Goal: Task Accomplishment & Management: Manage account settings

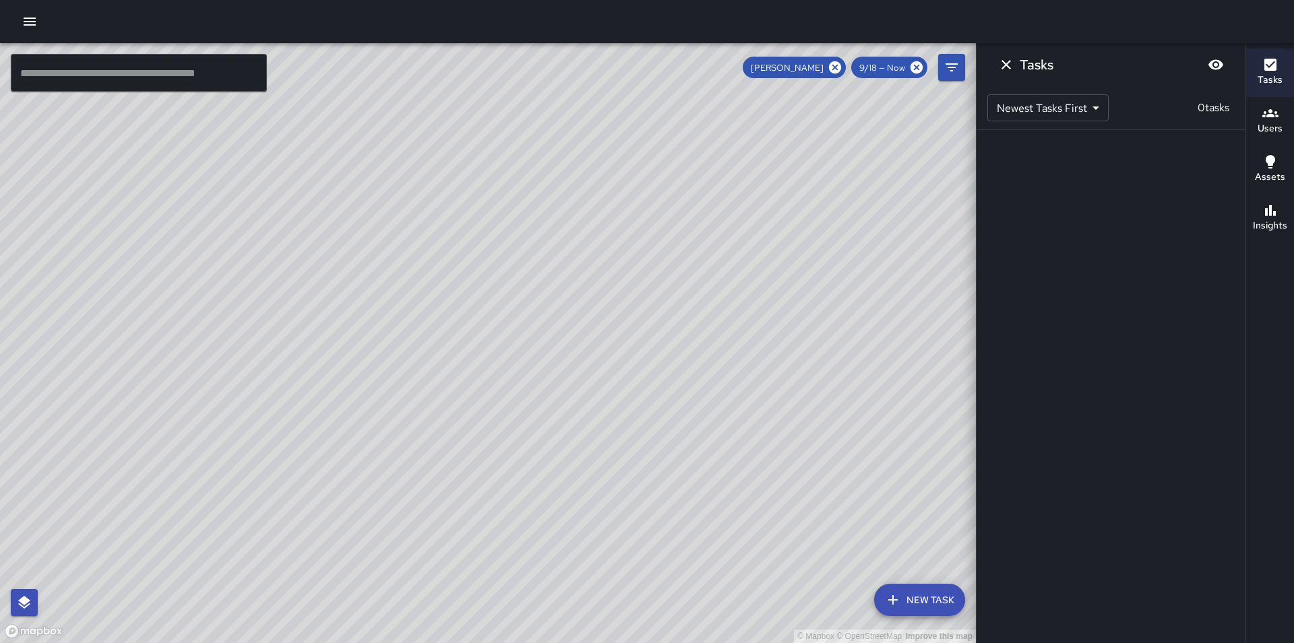
drag, startPoint x: 791, startPoint y: 344, endPoint x: 657, endPoint y: 442, distance: 166.4
click at [657, 442] on div "© Mapbox © OpenStreetMap Improve this map" at bounding box center [488, 343] width 976 height 600
click at [835, 63] on icon at bounding box center [835, 67] width 12 height 12
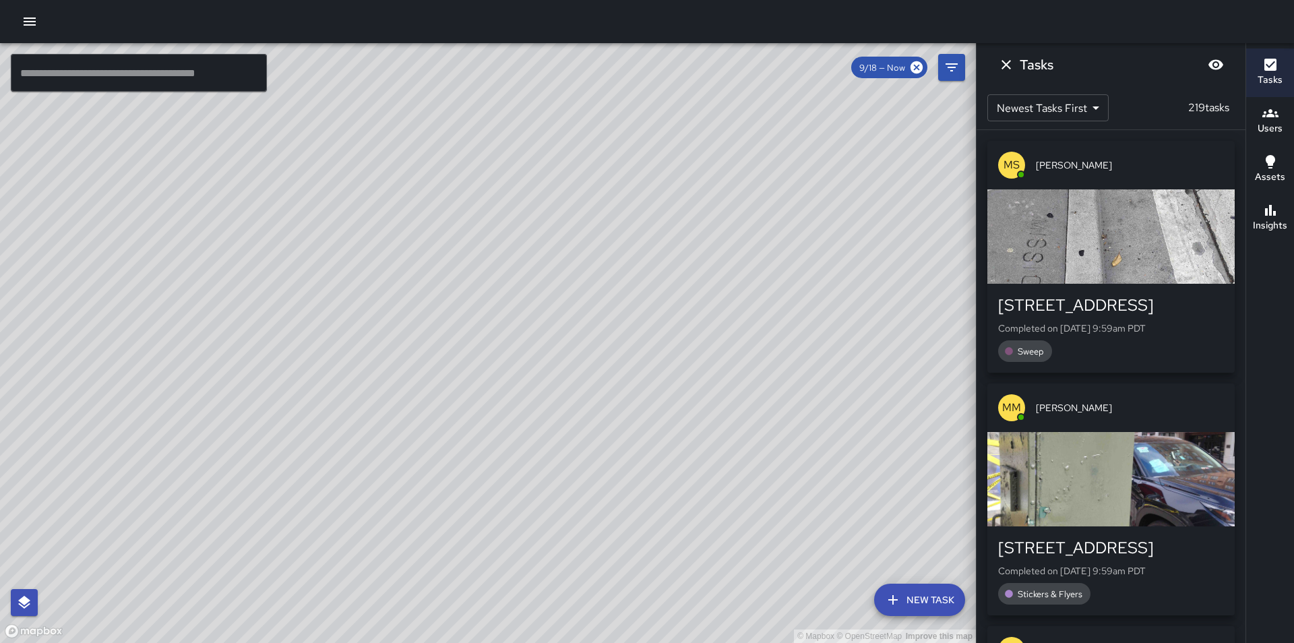
click at [491, 240] on div "© Mapbox © OpenStreetMap Improve this map [PERSON_NAME] [STREET_ADDRESS][PERSON…" at bounding box center [488, 343] width 976 height 600
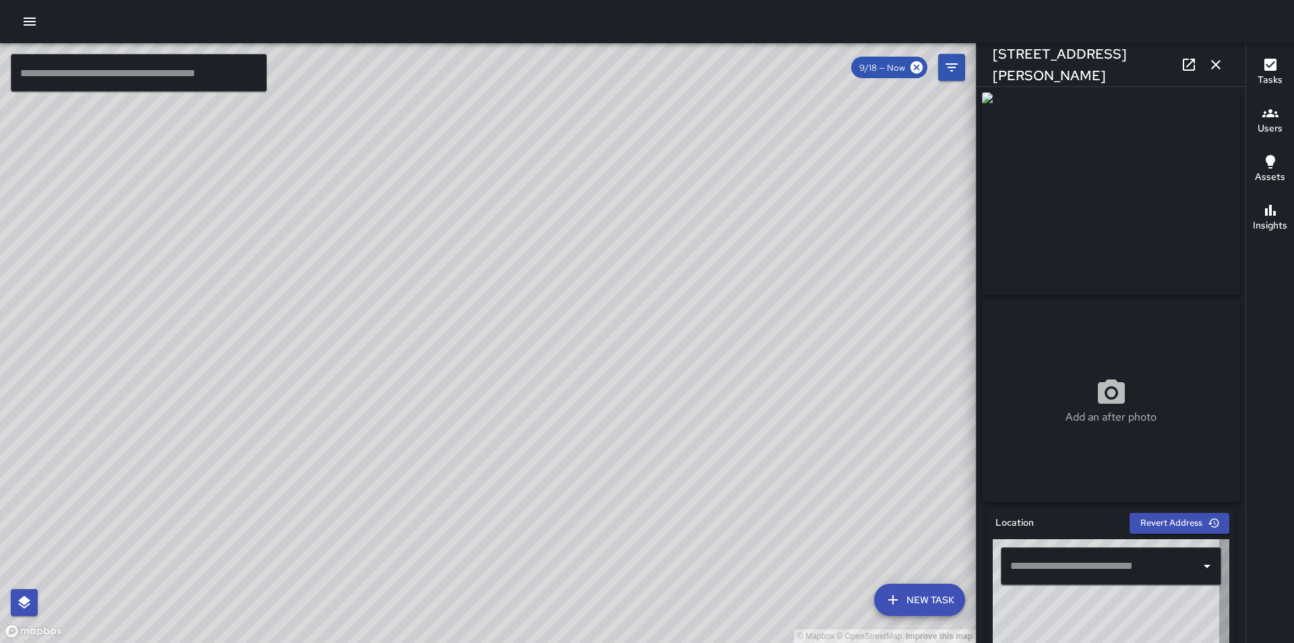
type input "**********"
click at [1212, 67] on icon "button" at bounding box center [1216, 65] width 16 height 16
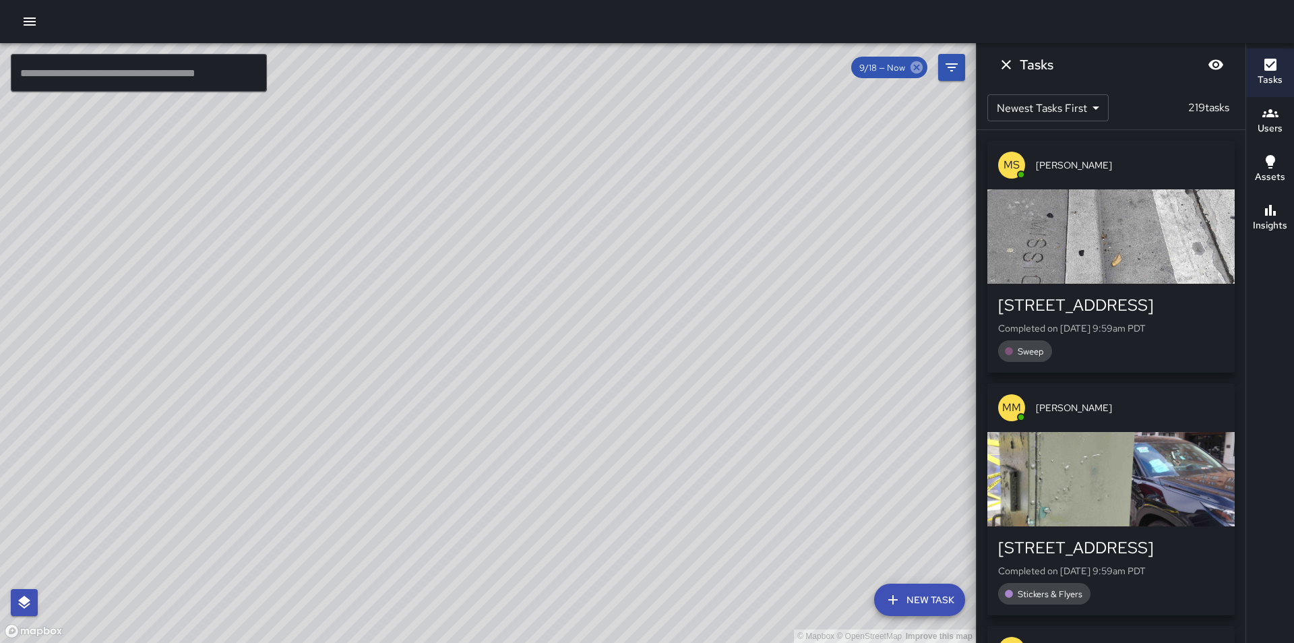
click at [915, 71] on icon at bounding box center [917, 67] width 12 height 12
click at [1255, 74] on button "Tasks" at bounding box center [1270, 73] width 48 height 49
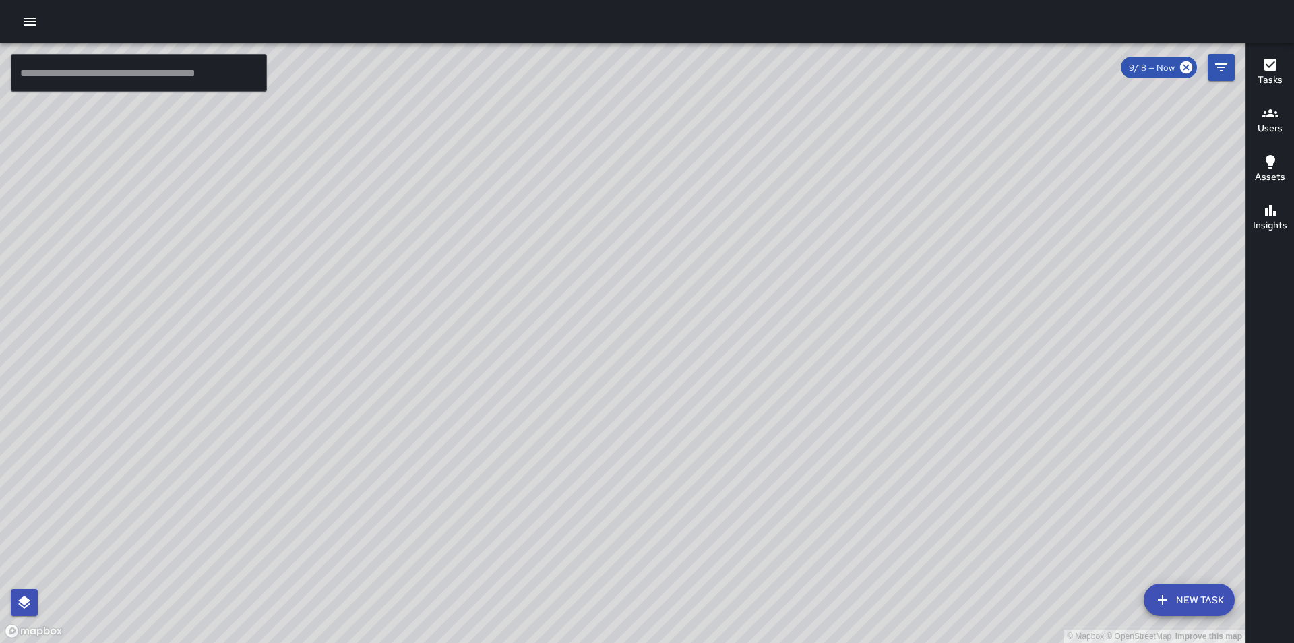
drag, startPoint x: 799, startPoint y: 438, endPoint x: 579, endPoint y: 308, distance: 255.0
click at [579, 308] on div "© Mapbox © OpenStreetMap Improve this map" at bounding box center [623, 343] width 1246 height 600
drag, startPoint x: 559, startPoint y: 341, endPoint x: 696, endPoint y: 328, distance: 138.1
click at [696, 328] on div "© Mapbox © OpenStreetMap Improve this map" at bounding box center [623, 343] width 1246 height 600
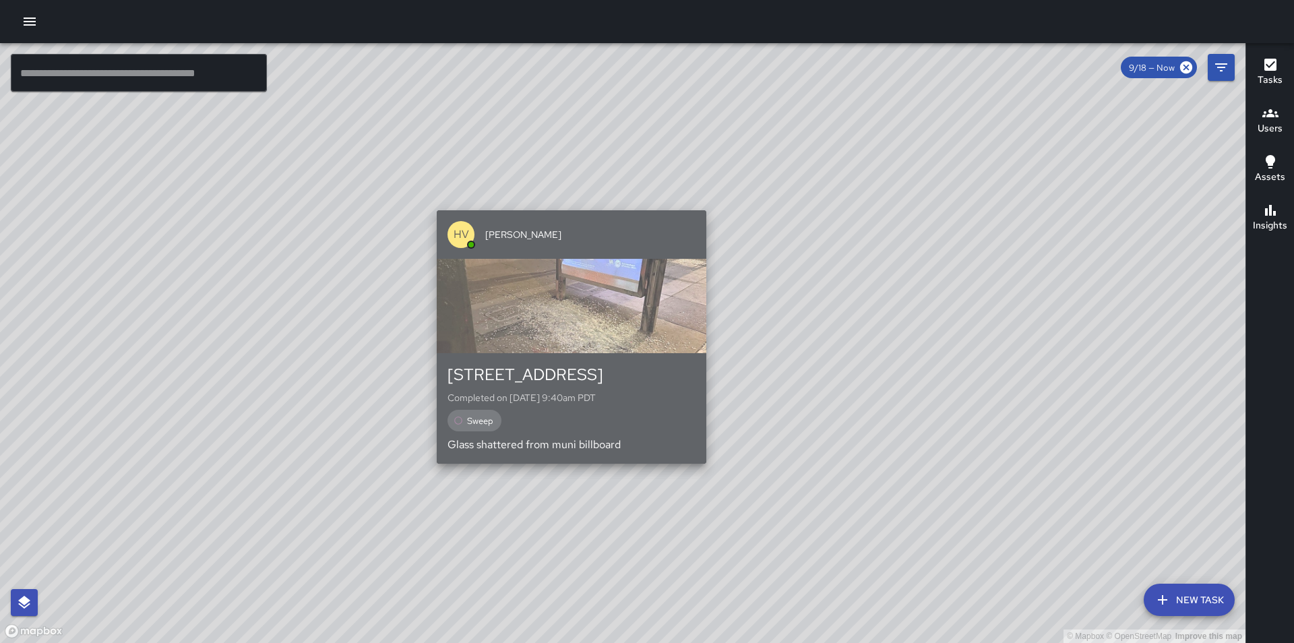
click at [567, 244] on div "HV Hugo Villazana" at bounding box center [572, 234] width 270 height 49
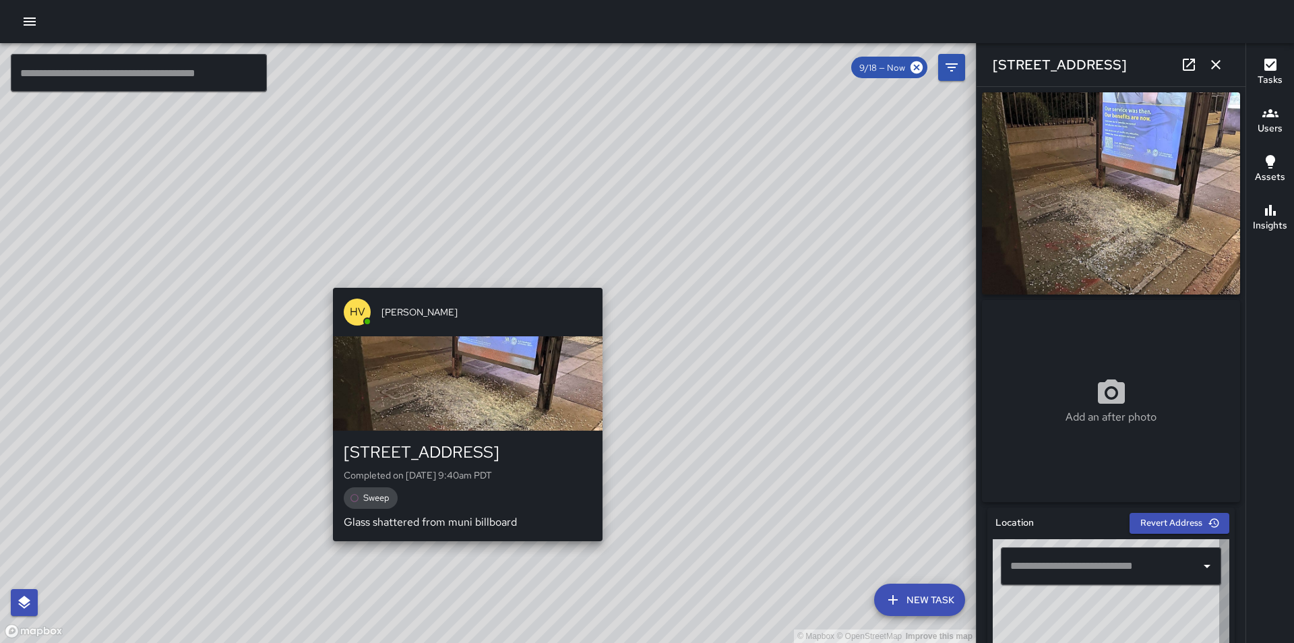
type input "**********"
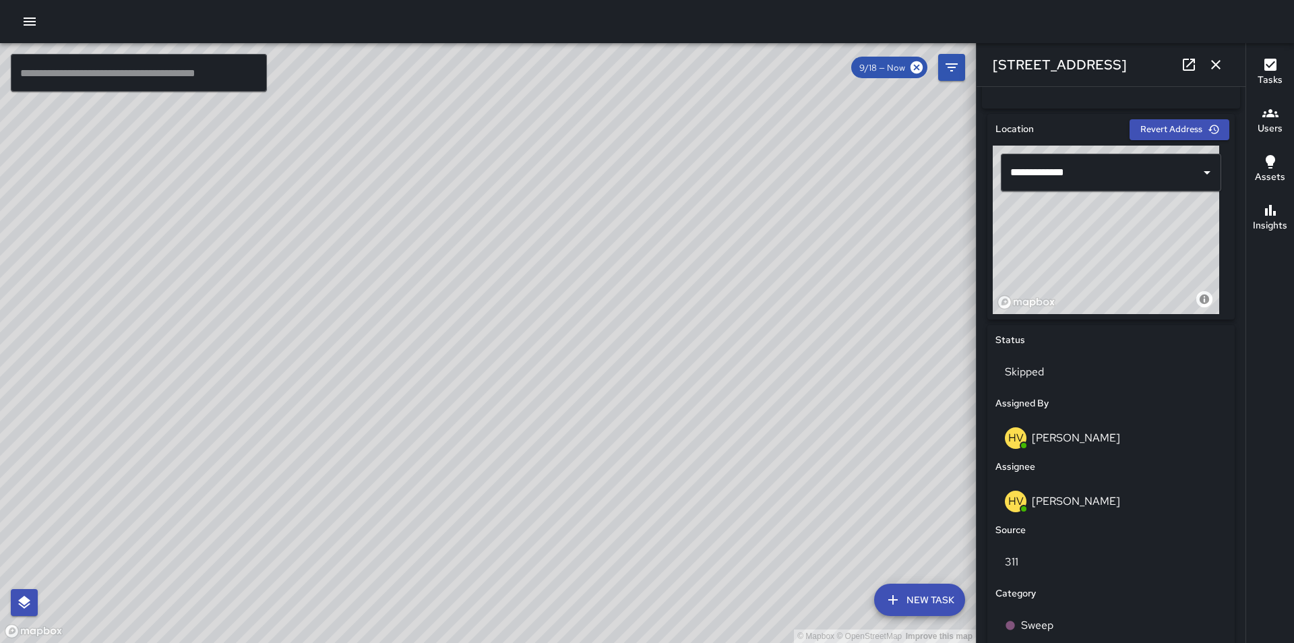
scroll to position [472, 0]
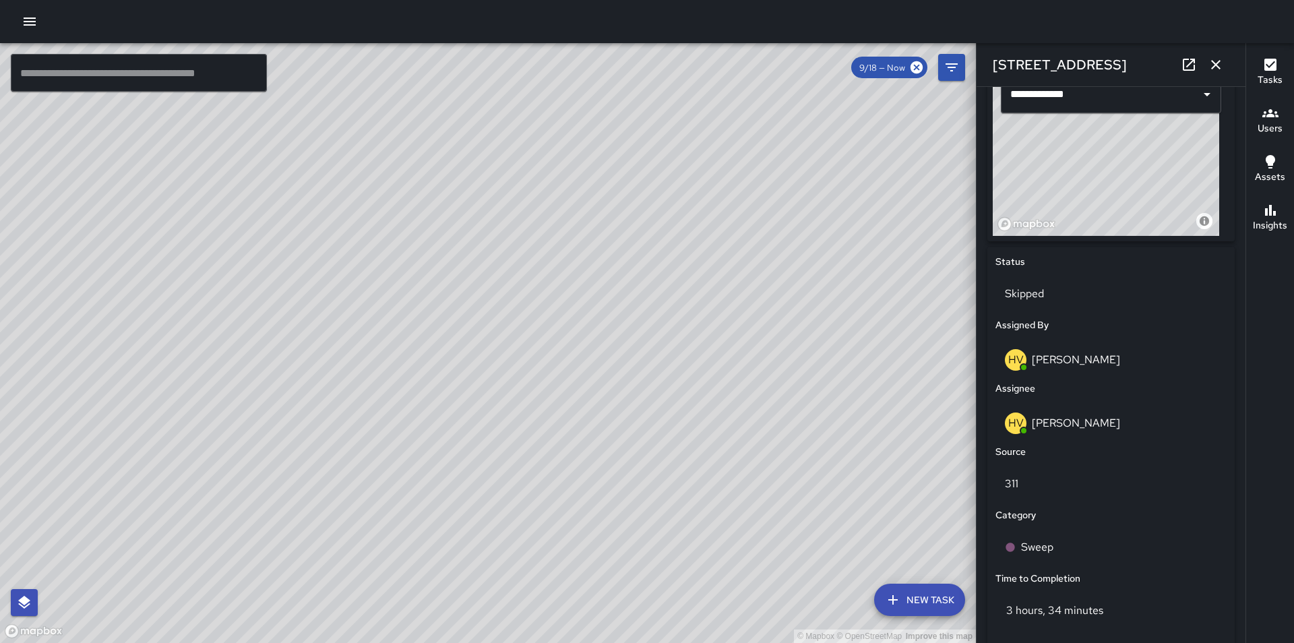
click at [1084, 268] on div "Status" at bounding box center [1111, 262] width 237 height 20
click at [1217, 65] on icon "button" at bounding box center [1216, 65] width 16 height 16
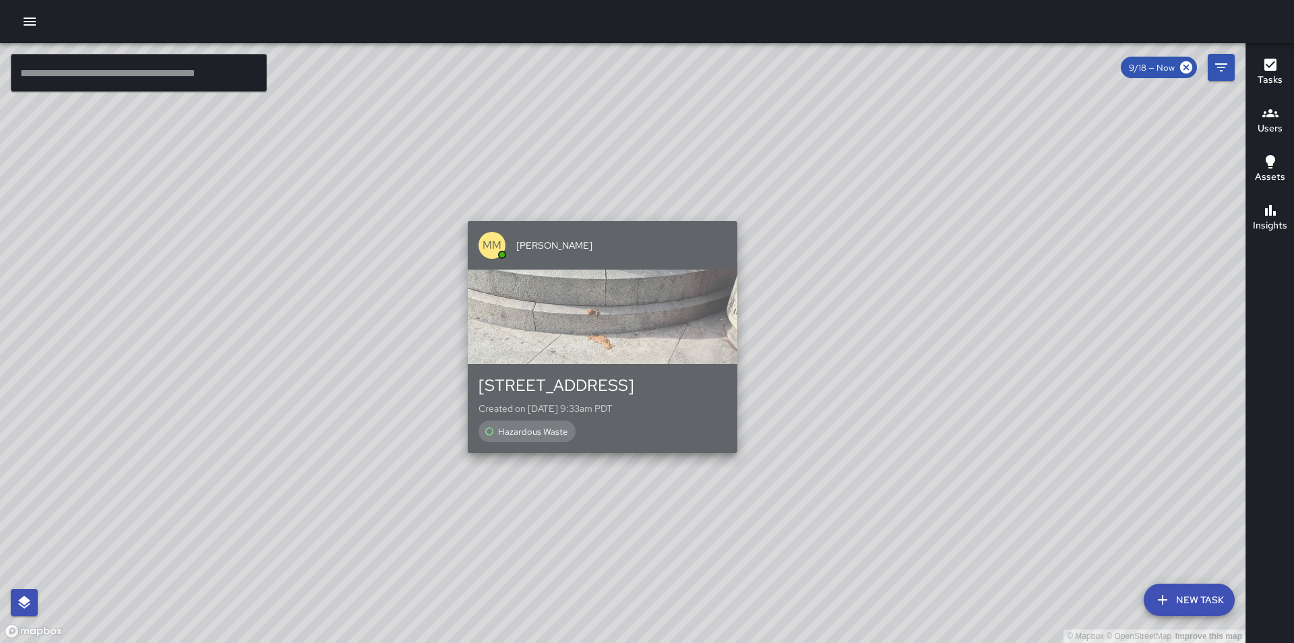
click at [584, 443] on div "99 5th Street Created on 9/18/2025, 9:33am PDT Hazardous Waste" at bounding box center [603, 408] width 270 height 89
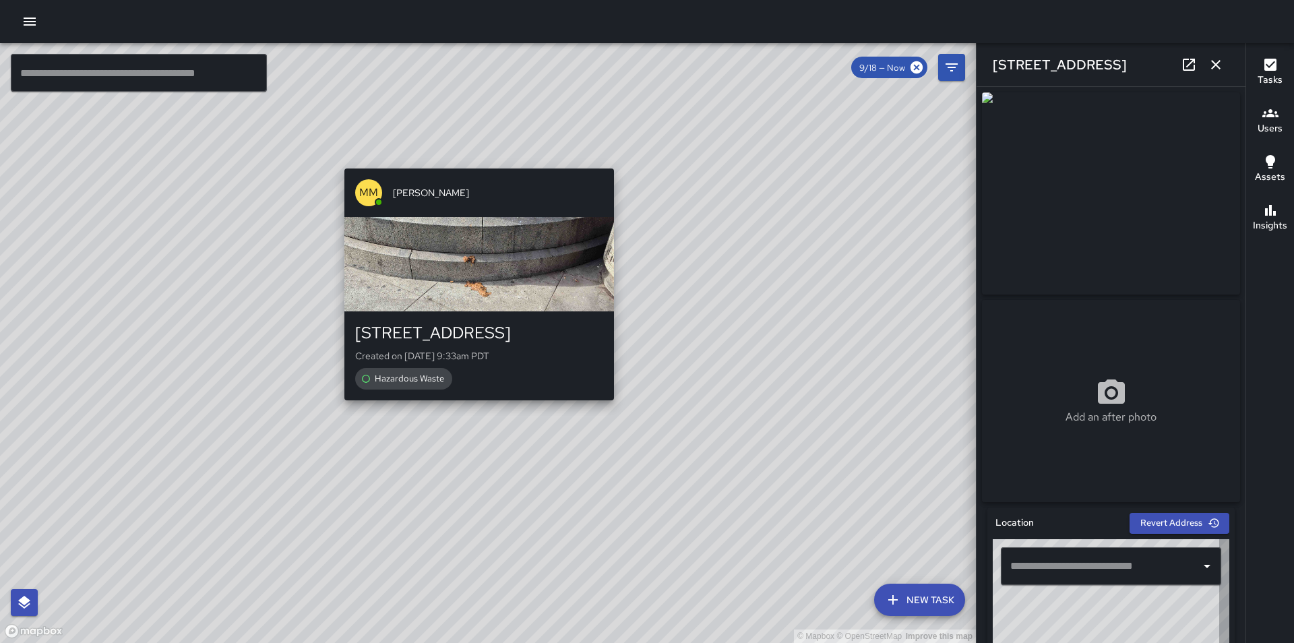
type input "**********"
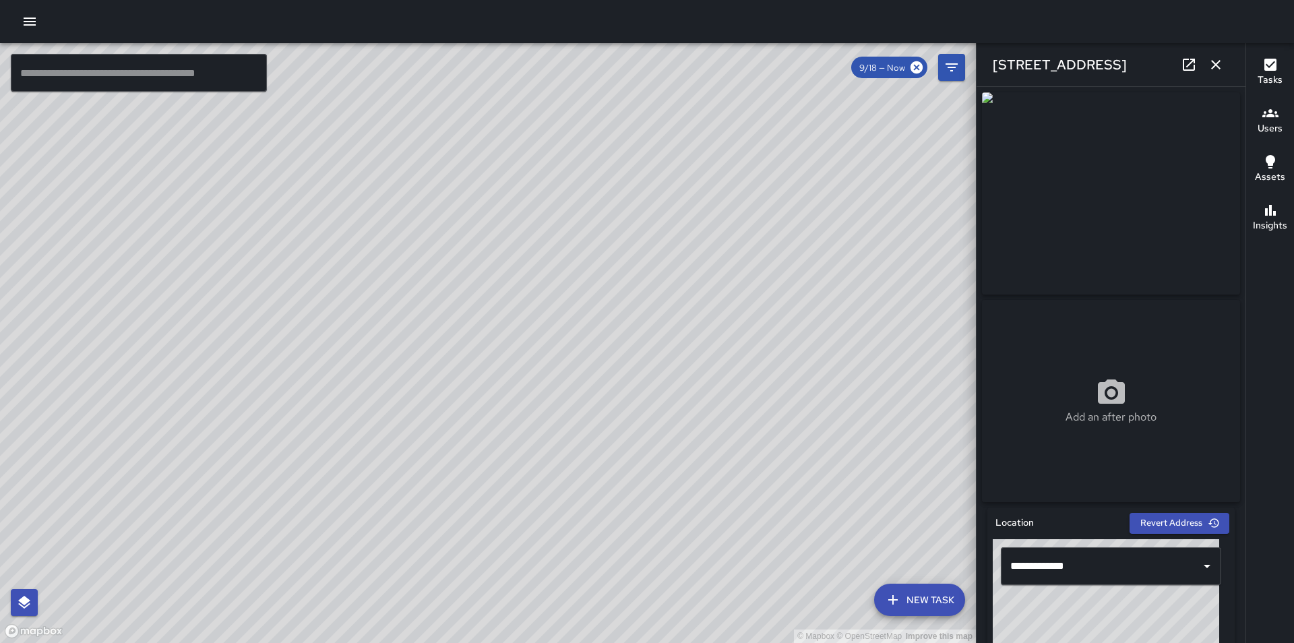
click at [1218, 66] on icon "button" at bounding box center [1215, 64] width 9 height 9
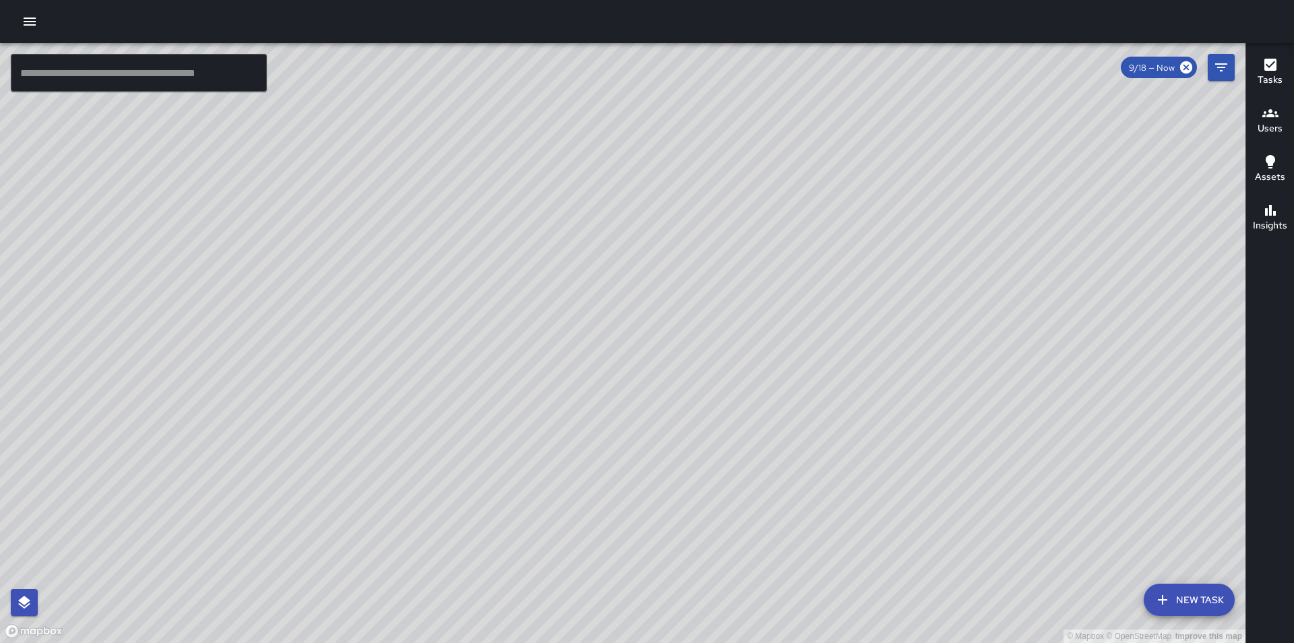
click at [38, 22] on button "button" at bounding box center [29, 21] width 27 height 27
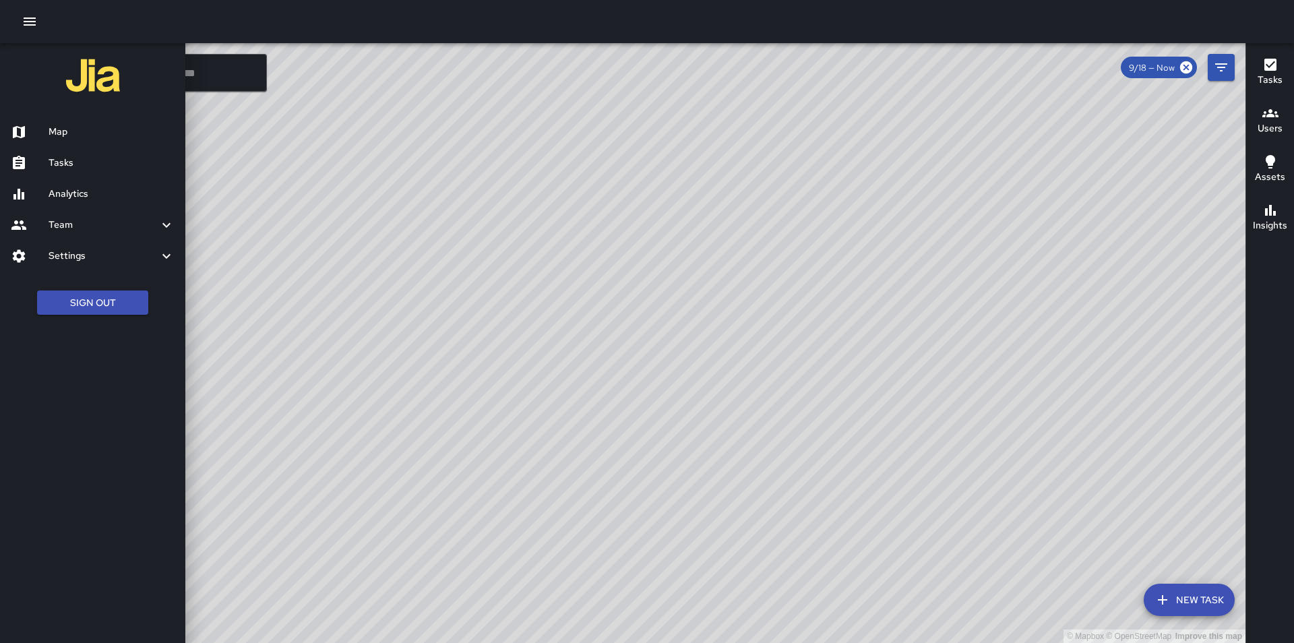
click at [286, 346] on div at bounding box center [647, 321] width 1294 height 643
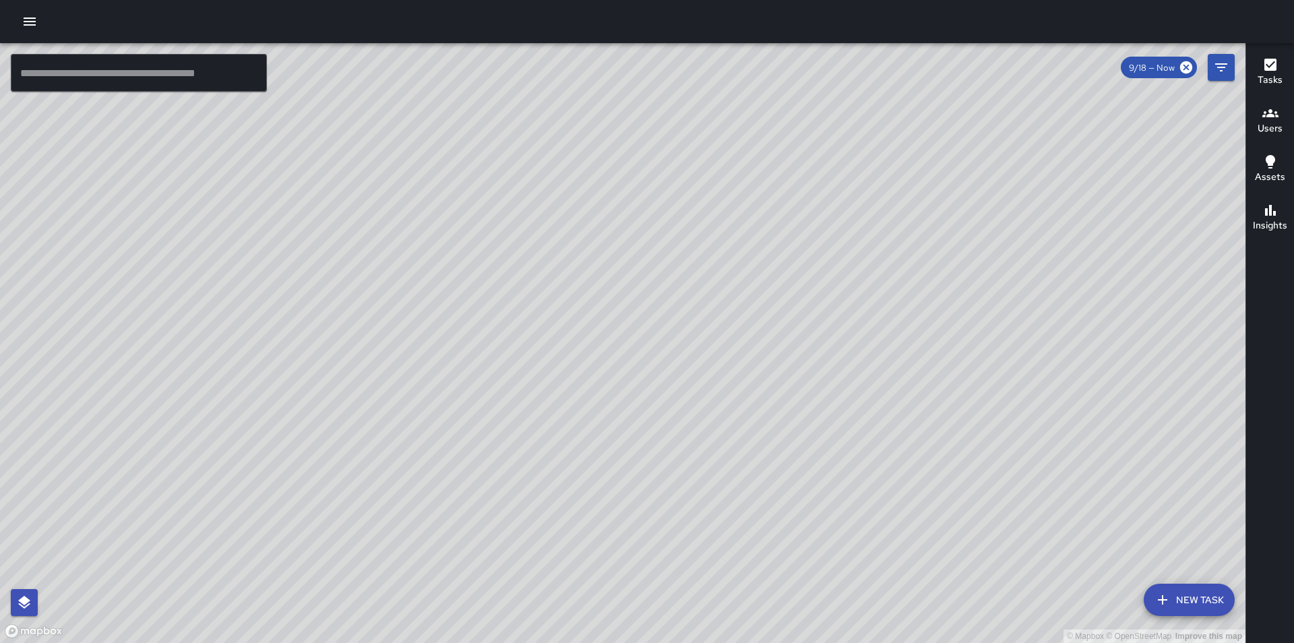
drag, startPoint x: 288, startPoint y: 348, endPoint x: 888, endPoint y: 196, distance: 619.5
click at [888, 196] on div "© Mapbox © OpenStreetMap Improve this map" at bounding box center [623, 343] width 1246 height 600
click at [22, 15] on button "button" at bounding box center [29, 21] width 27 height 27
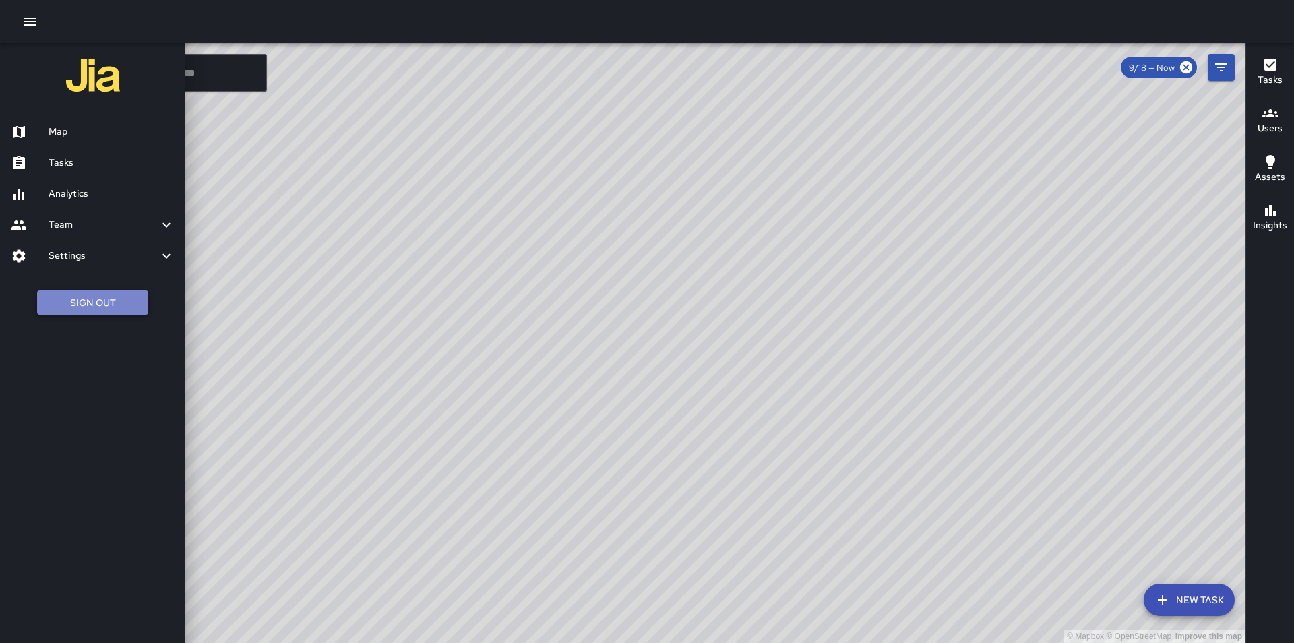
click at [113, 311] on button "Sign Out" at bounding box center [92, 303] width 111 height 25
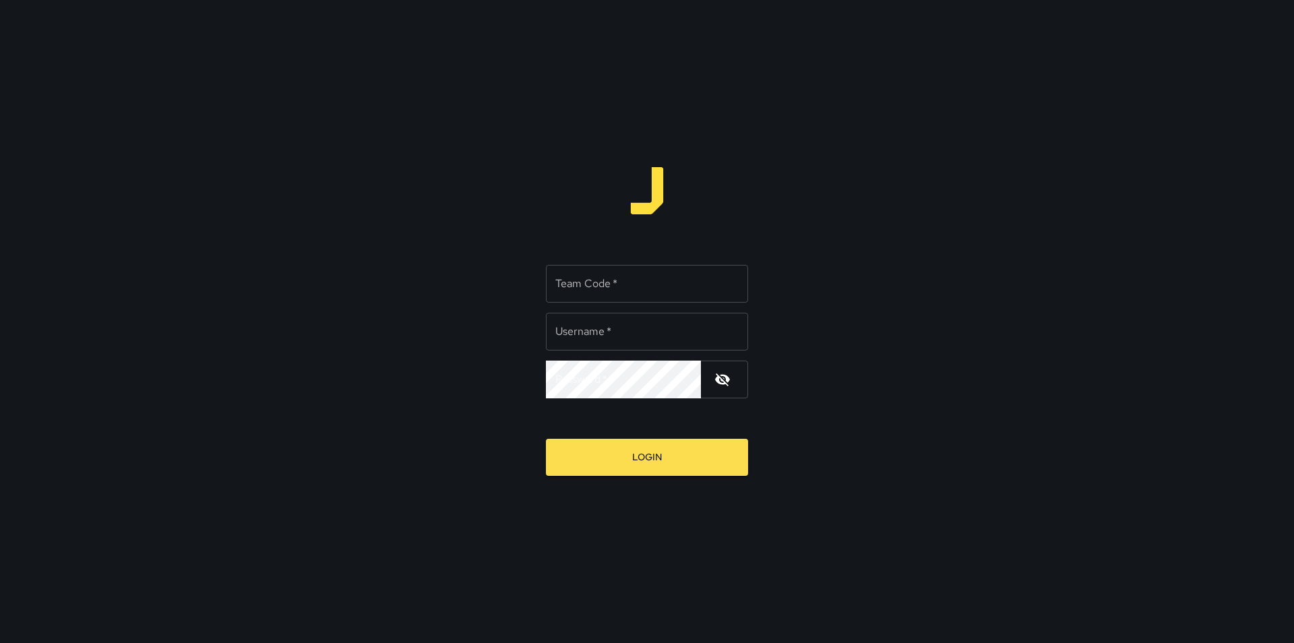
click at [580, 280] on input "Team Code   *" at bounding box center [647, 284] width 202 height 38
click at [615, 296] on input "Team Code   *" at bounding box center [647, 284] width 202 height 38
type input "*****"
click at [617, 324] on input "Username   *" at bounding box center [647, 332] width 202 height 38
type input "*********"
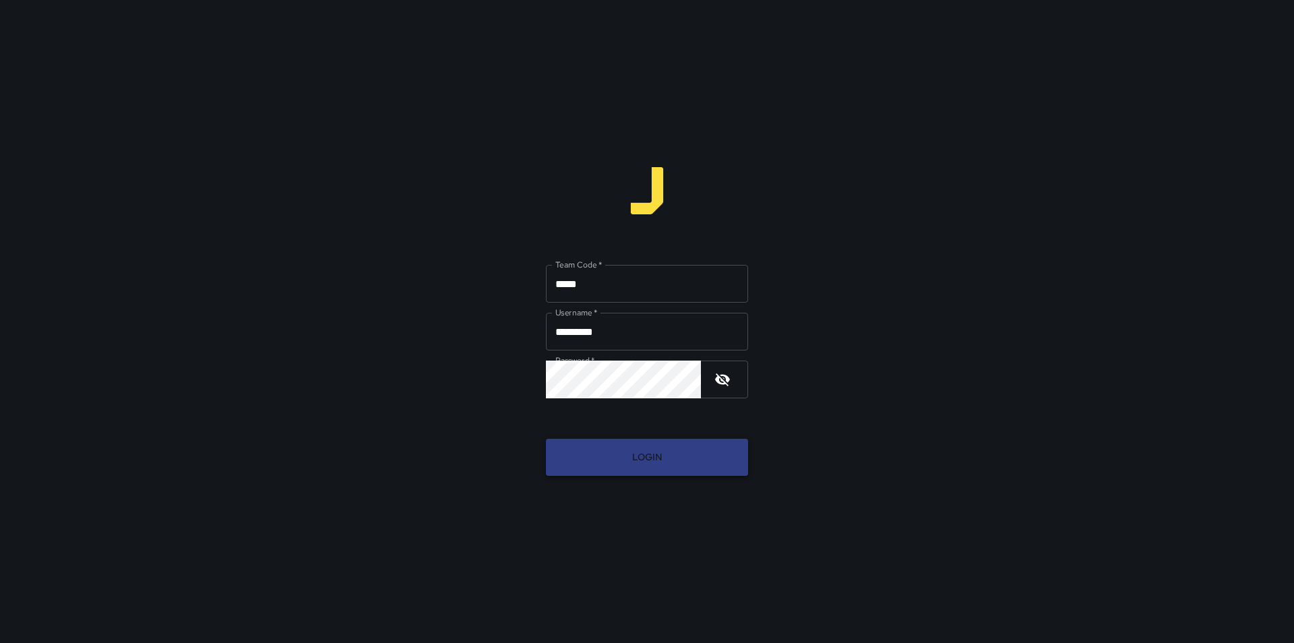
click at [656, 442] on button "Login" at bounding box center [647, 457] width 202 height 37
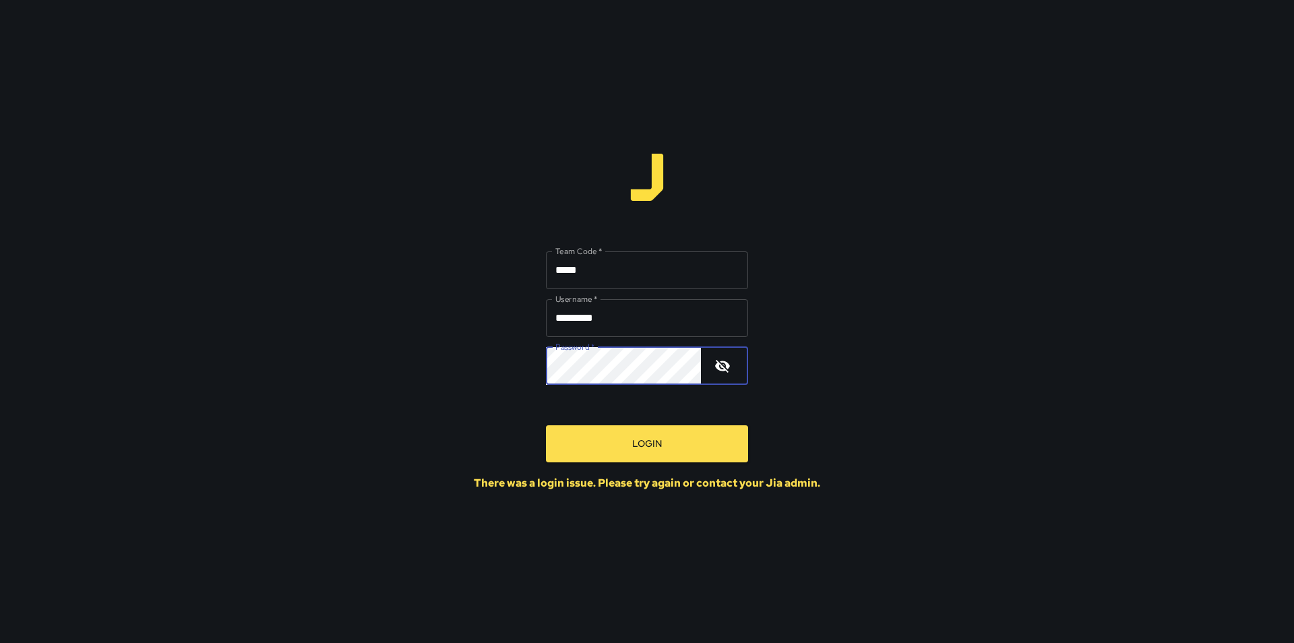
click at [546, 425] on button "Login" at bounding box center [647, 443] width 202 height 37
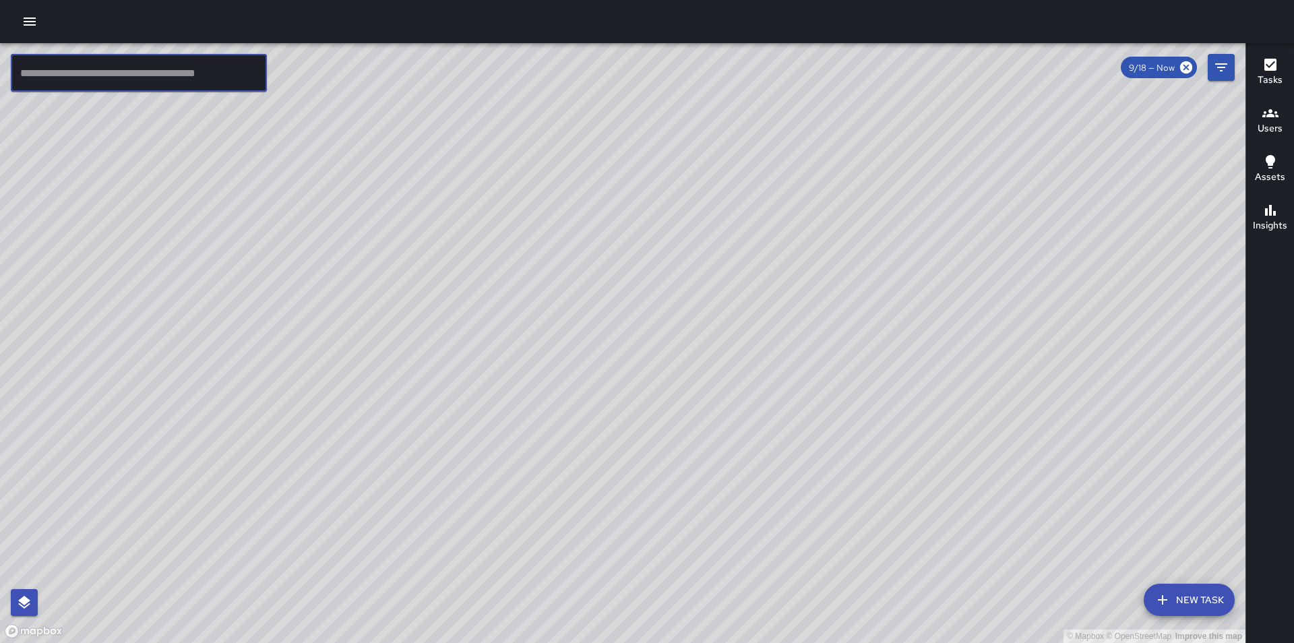
click at [123, 78] on input "text" at bounding box center [139, 73] width 256 height 38
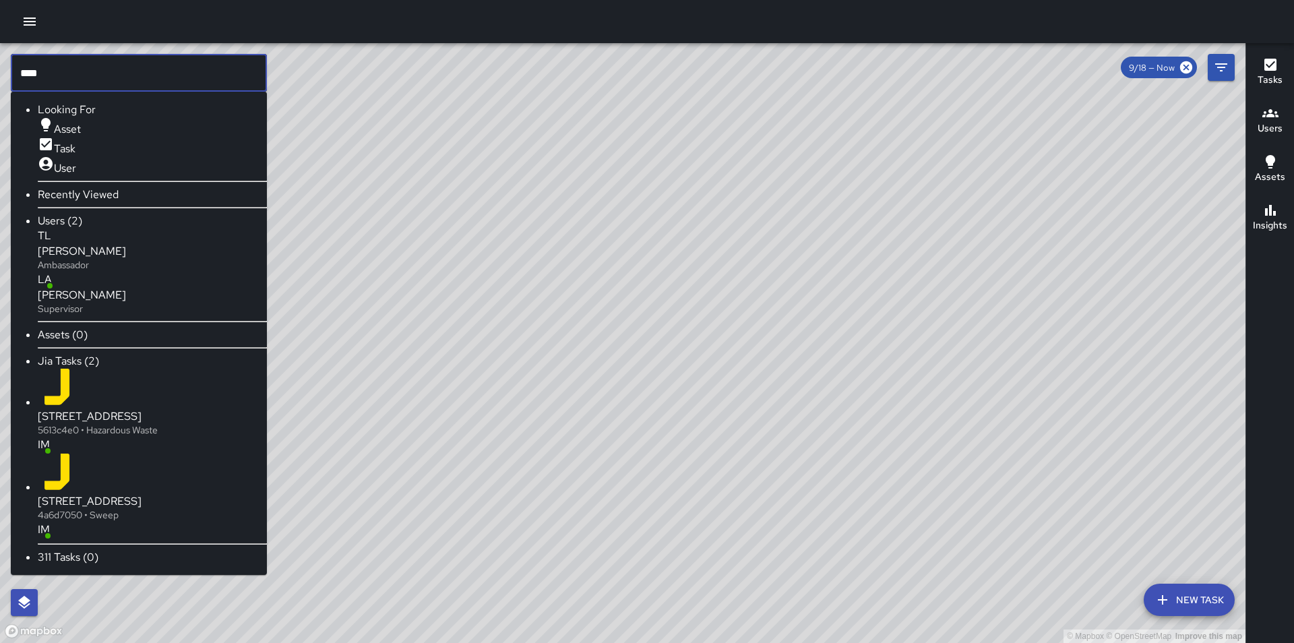
type input "****"
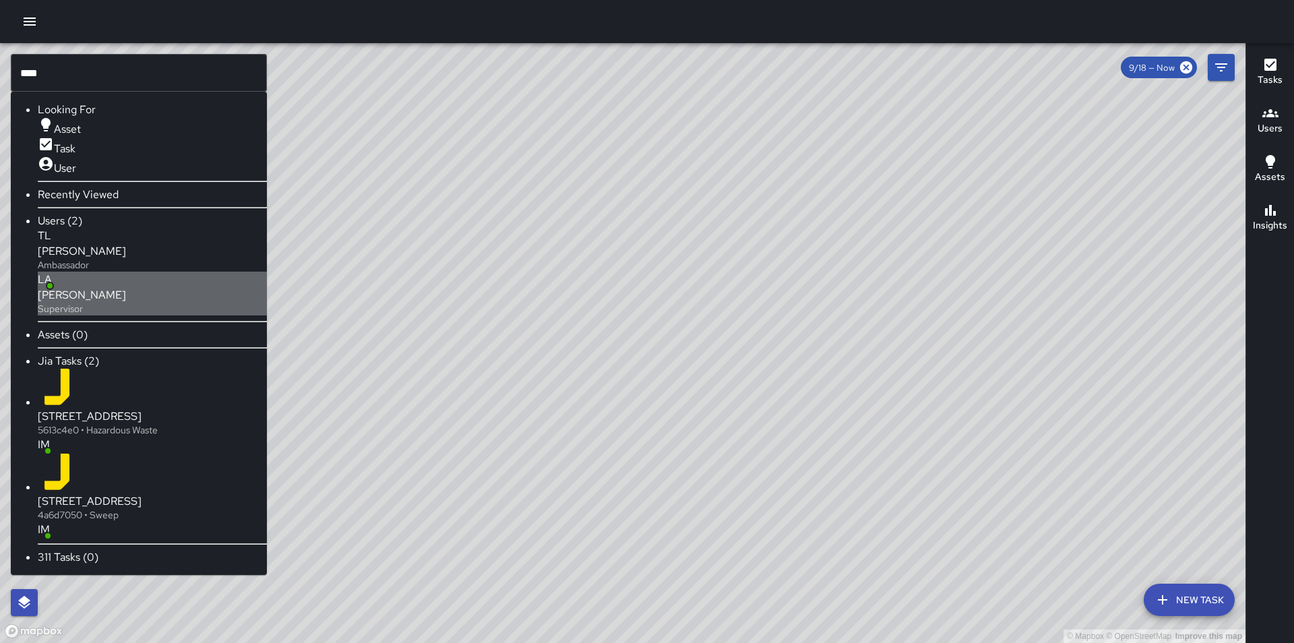
click at [89, 298] on span "[PERSON_NAME]" at bounding box center [82, 295] width 88 height 14
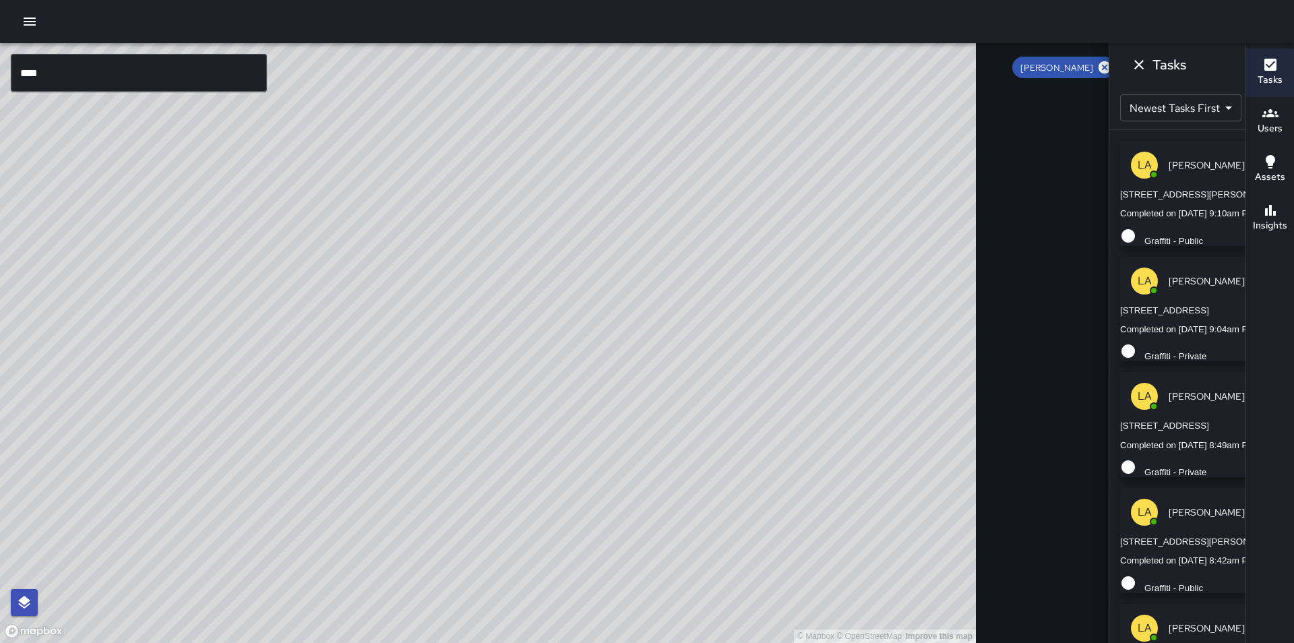
drag, startPoint x: 535, startPoint y: 212, endPoint x: 545, endPoint y: 225, distance: 16.7
click at [545, 225] on div "© Mapbox © OpenStreetMap Improve this map" at bounding box center [488, 343] width 976 height 600
click at [1099, 65] on icon at bounding box center [1105, 67] width 12 height 12
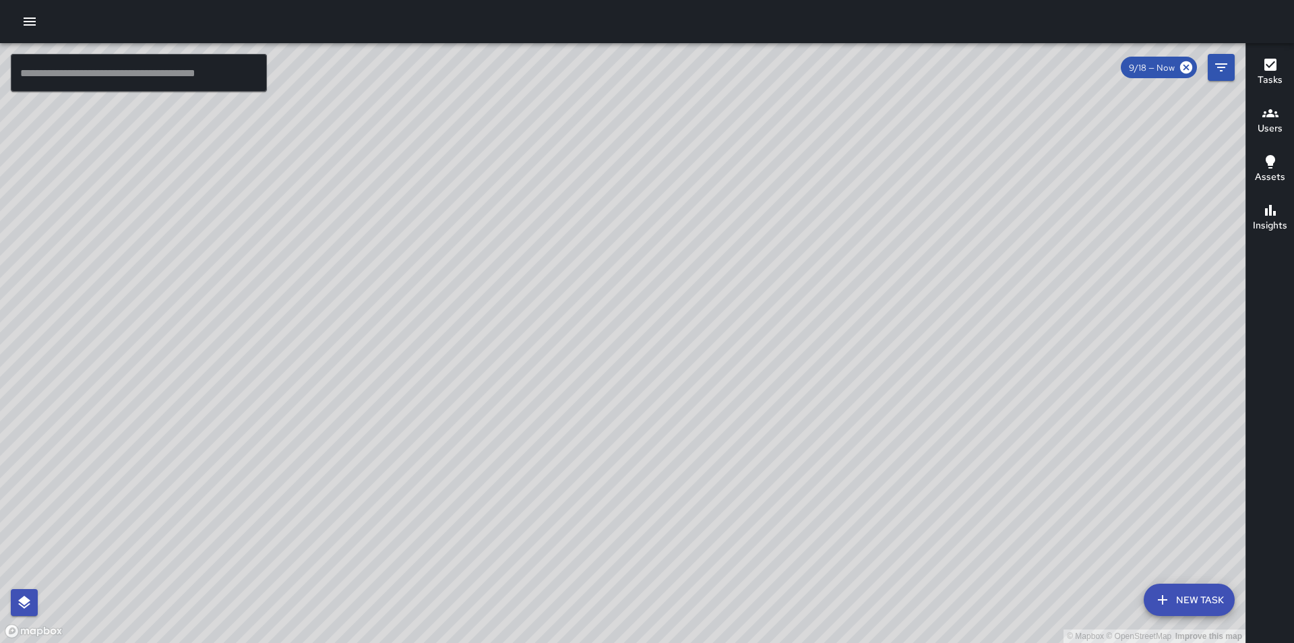
click at [32, 36] on div at bounding box center [647, 21] width 1294 height 43
click at [29, 30] on button "button" at bounding box center [29, 21] width 27 height 27
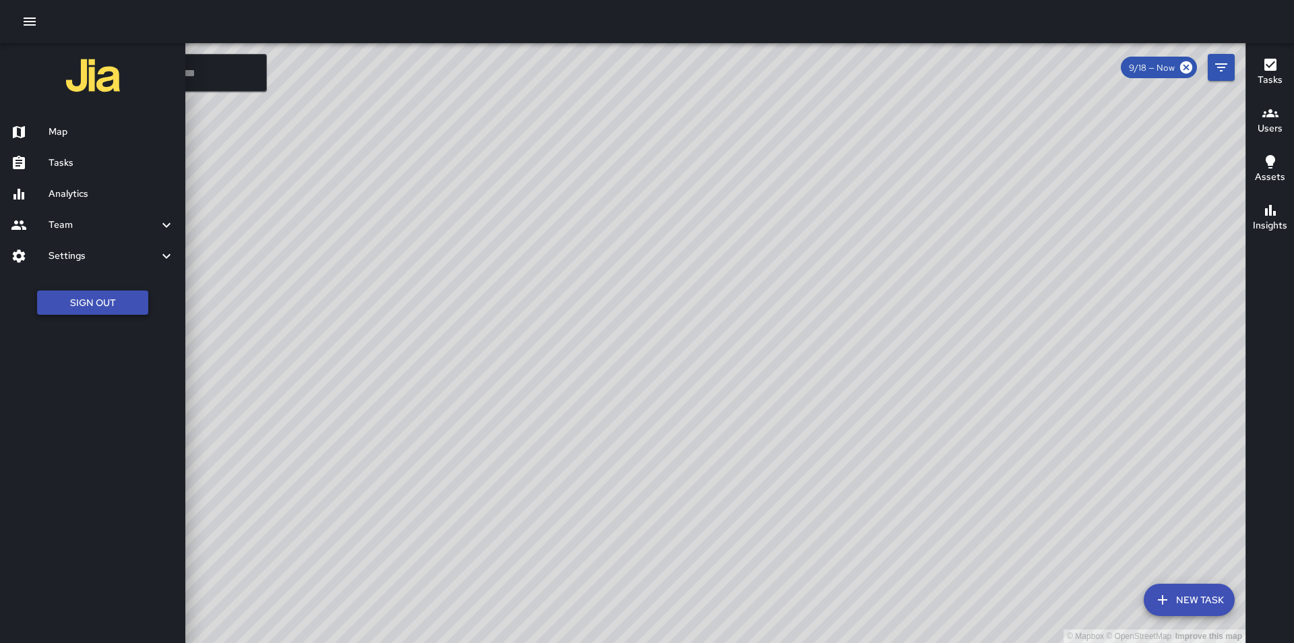
click at [66, 313] on button "Sign Out" at bounding box center [92, 303] width 111 height 25
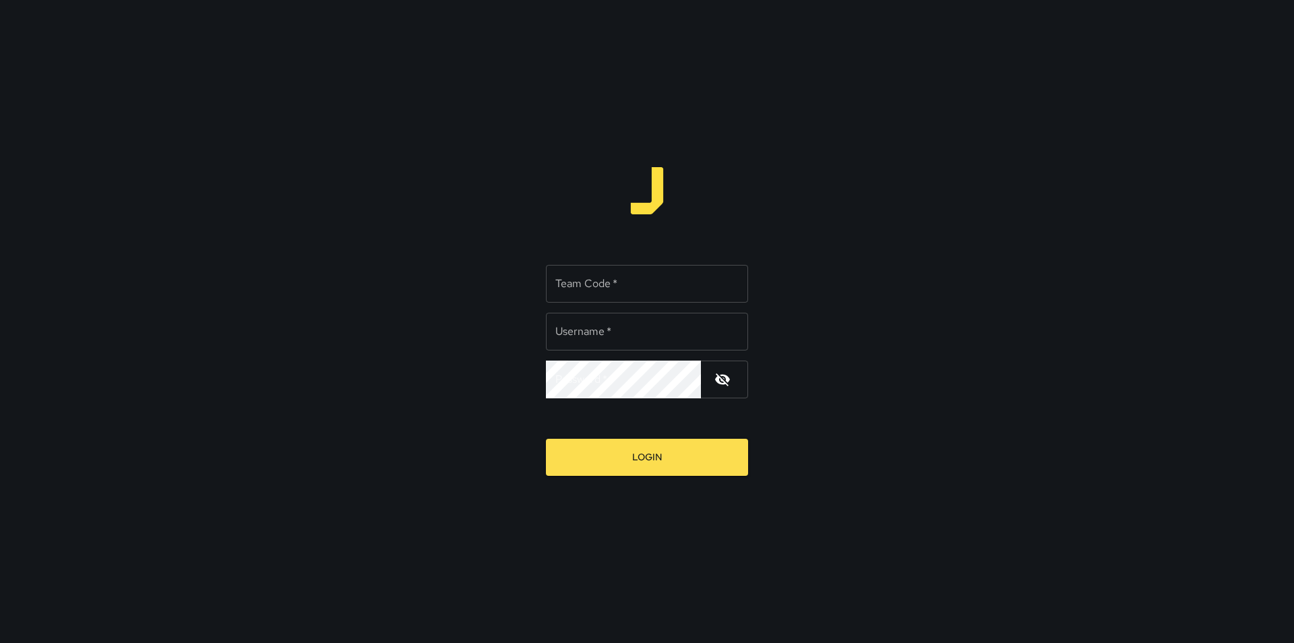
click at [688, 291] on input "Team Code   *" at bounding box center [647, 284] width 202 height 38
type input "*****"
click at [651, 326] on input "Username   *" at bounding box center [647, 332] width 202 height 38
type input "*********"
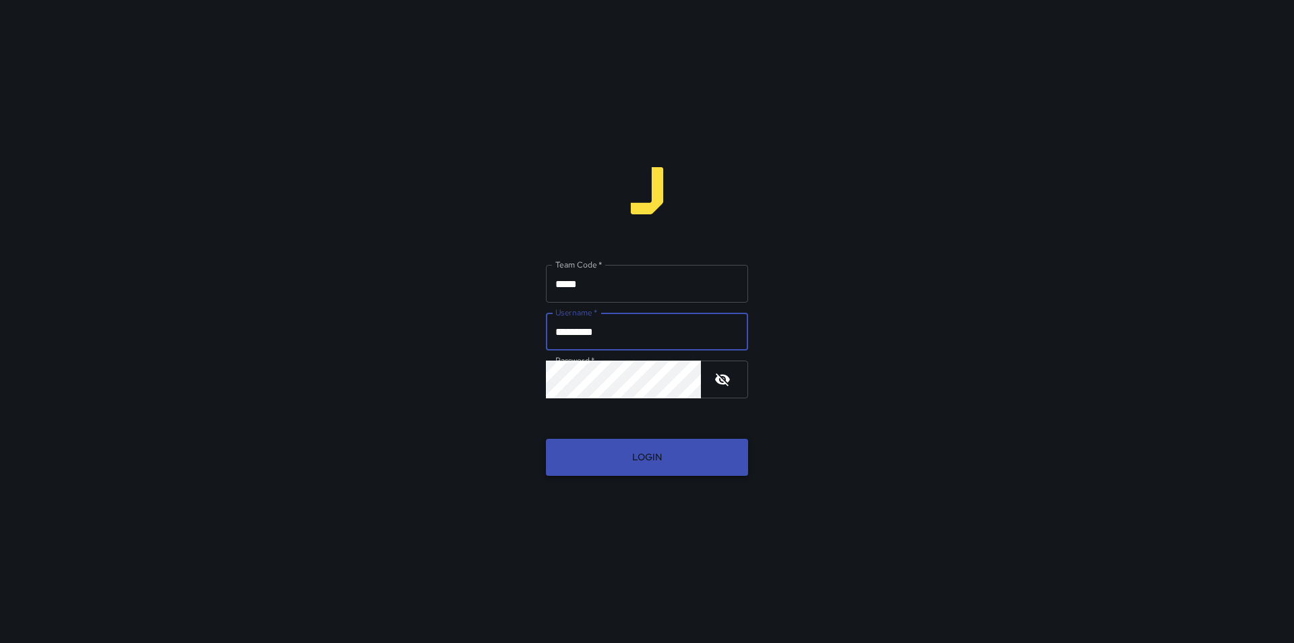
click at [674, 449] on button "Login" at bounding box center [647, 457] width 202 height 37
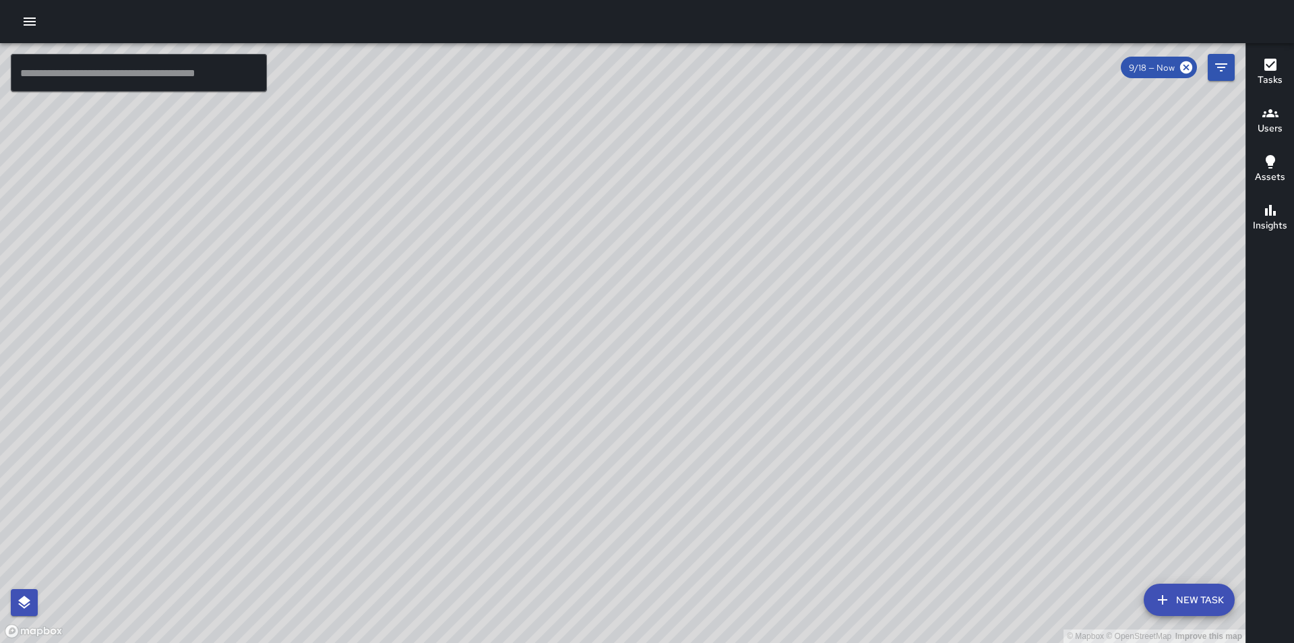
drag, startPoint x: 490, startPoint y: 574, endPoint x: 565, endPoint y: 402, distance: 187.5
click at [565, 405] on div "© Mapbox © OpenStreetMap Improve this map" at bounding box center [623, 343] width 1246 height 600
drag, startPoint x: 555, startPoint y: 409, endPoint x: 341, endPoint y: 309, distance: 236.4
click at [321, 315] on div "© Mapbox © OpenStreetMap Improve this map" at bounding box center [623, 343] width 1246 height 600
drag, startPoint x: 471, startPoint y: 400, endPoint x: 476, endPoint y: 518, distance: 118.1
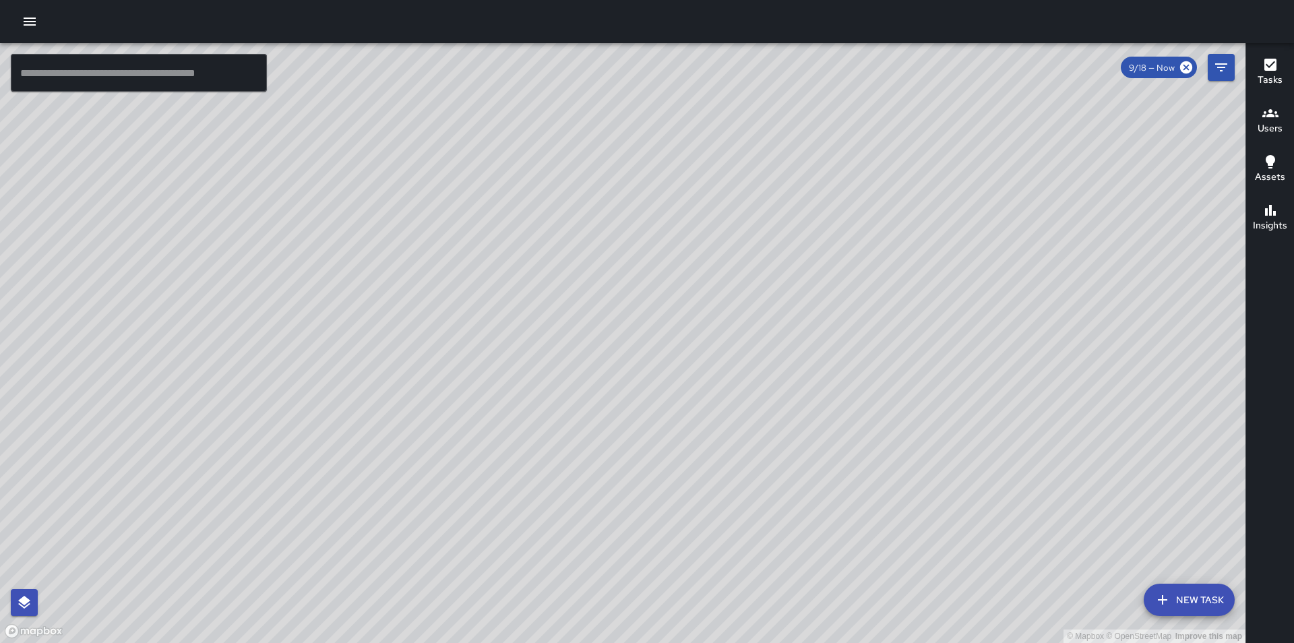
click at [476, 518] on div "© Mapbox © OpenStreetMap Improve this map" at bounding box center [623, 343] width 1246 height 600
drag, startPoint x: 572, startPoint y: 399, endPoint x: 587, endPoint y: 446, distance: 49.0
click at [587, 446] on div "© Mapbox © OpenStreetMap Improve this map" at bounding box center [623, 343] width 1246 height 600
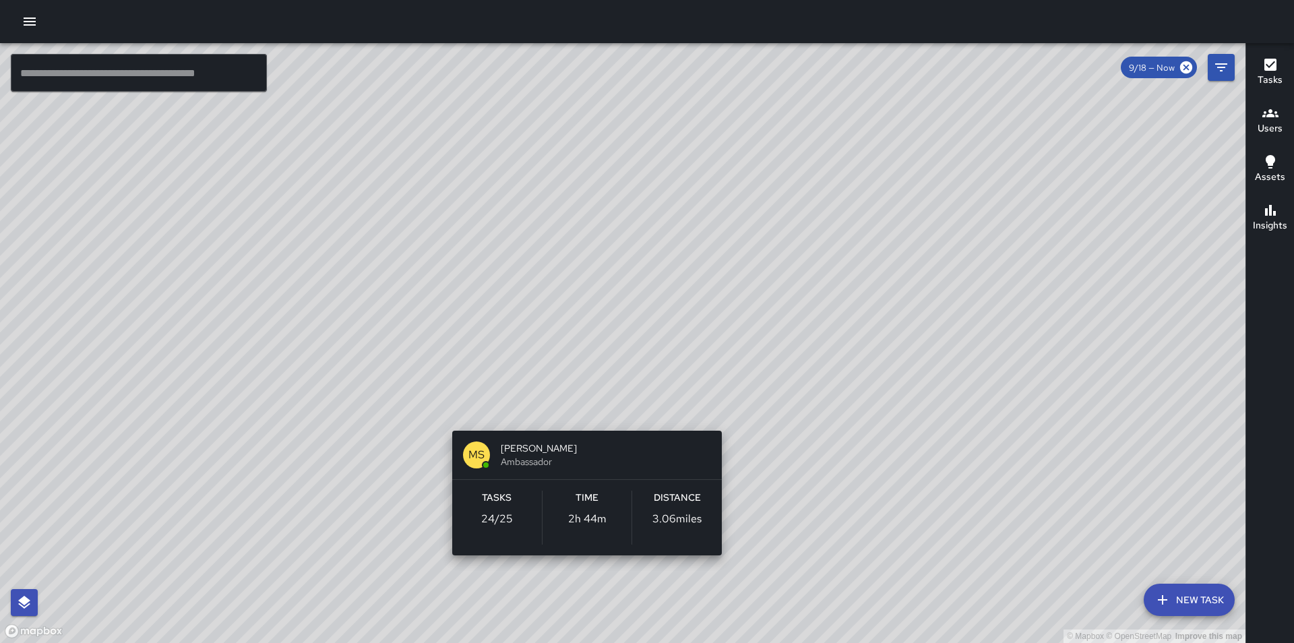
click at [579, 413] on div "© Mapbox © OpenStreetMap Improve this map MS Matthew Sherpee Ambassador Tasks 2…" at bounding box center [623, 343] width 1246 height 600
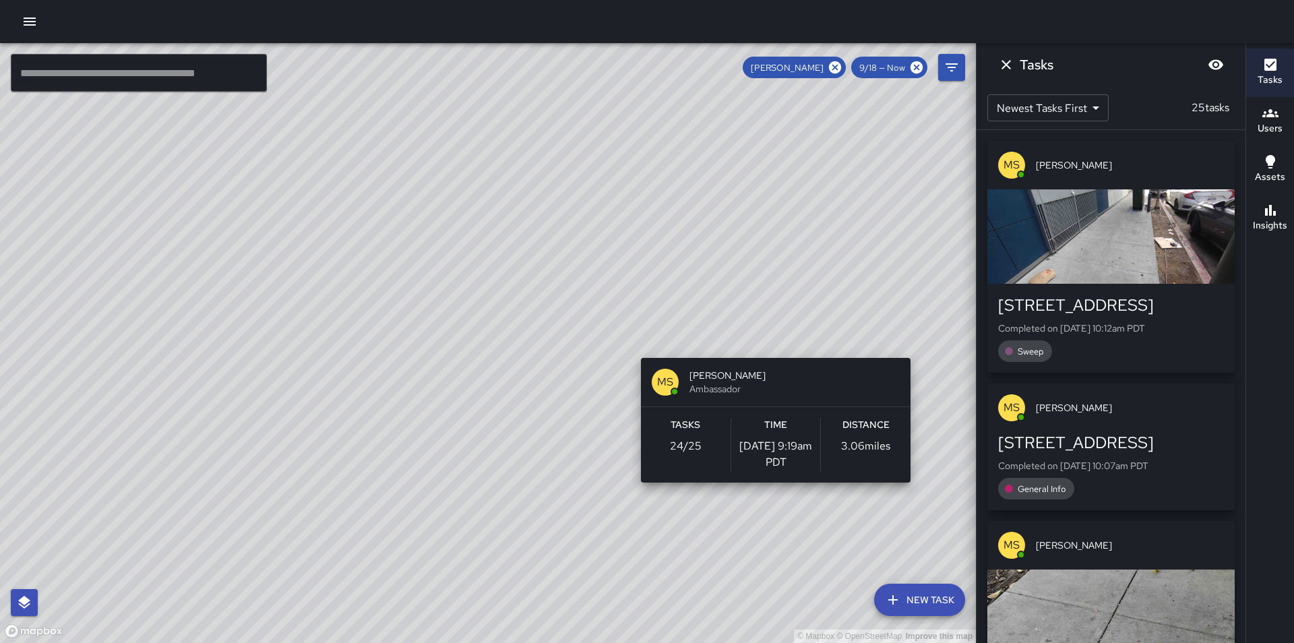
click at [781, 350] on div "© Mapbox © OpenStreetMap Improve this map MS Matthew Sherpee Ambassador Tasks 2…" at bounding box center [488, 343] width 976 height 600
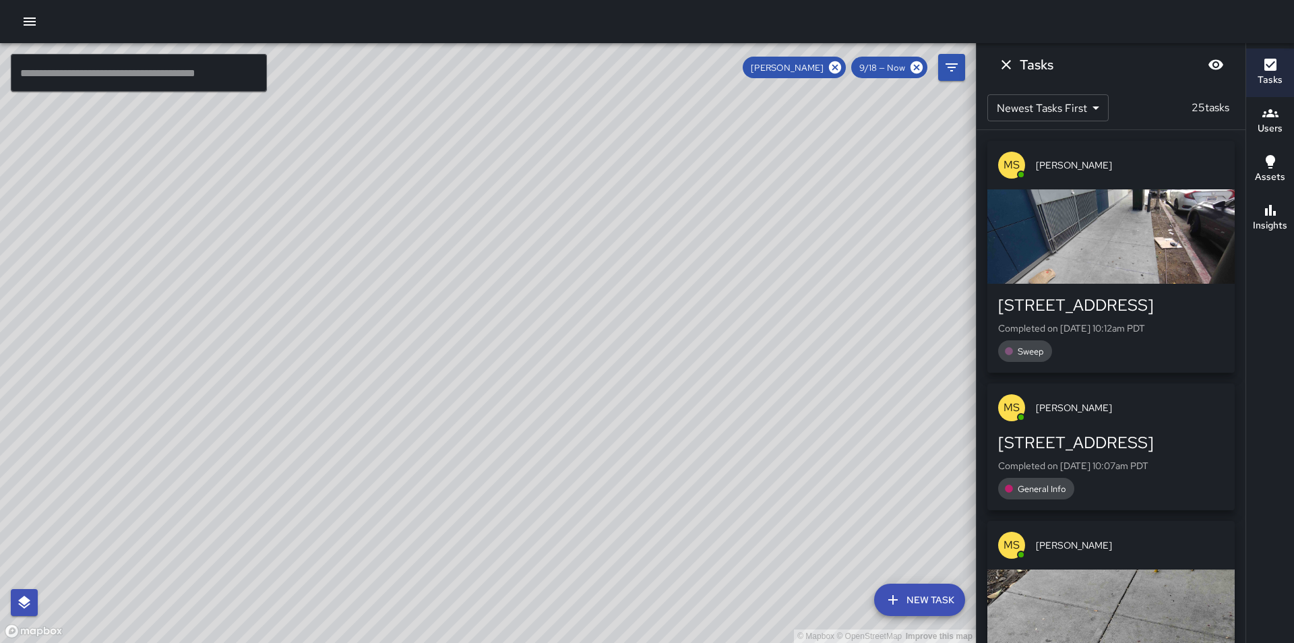
drag, startPoint x: 924, startPoint y: 274, endPoint x: 615, endPoint y: 243, distance: 310.9
click at [615, 243] on div "© Mapbox © OpenStreetMap Improve this map" at bounding box center [488, 343] width 976 height 600
drag, startPoint x: 331, startPoint y: 367, endPoint x: 669, endPoint y: 357, distance: 337.9
click at [669, 357] on div "© Mapbox © OpenStreetMap Improve this map" at bounding box center [488, 343] width 976 height 600
drag, startPoint x: 696, startPoint y: 343, endPoint x: 382, endPoint y: 352, distance: 314.3
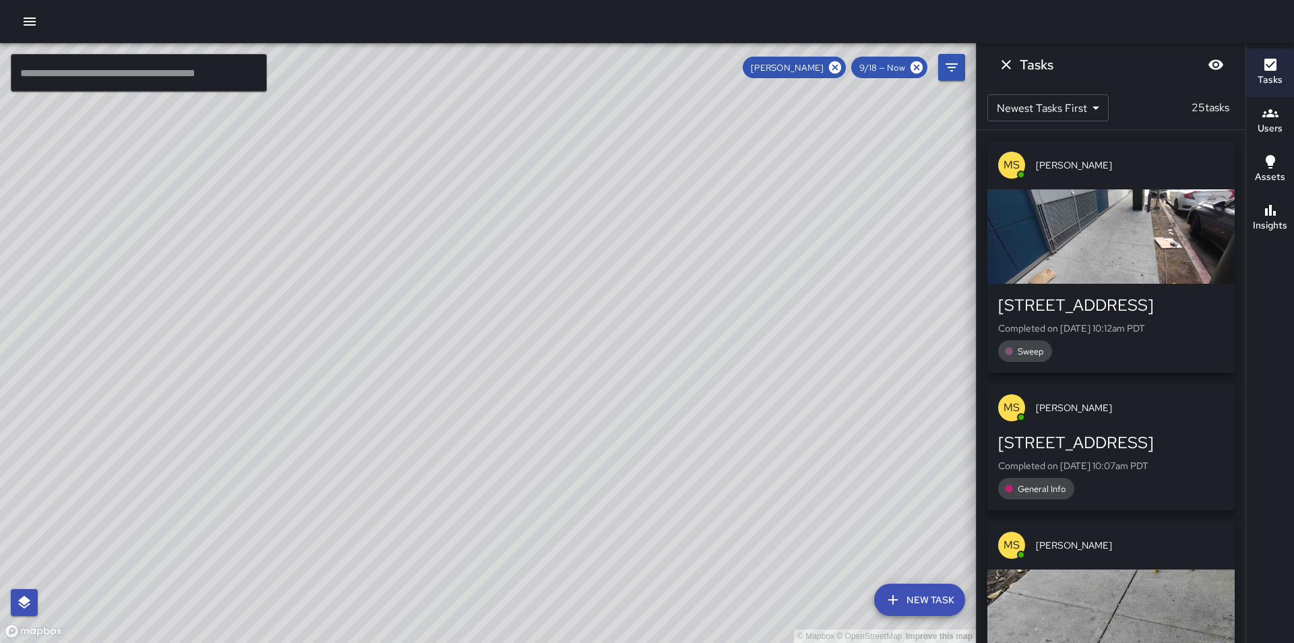
click at [382, 352] on div "© Mapbox © OpenStreetMap Improve this map" at bounding box center [488, 343] width 976 height 600
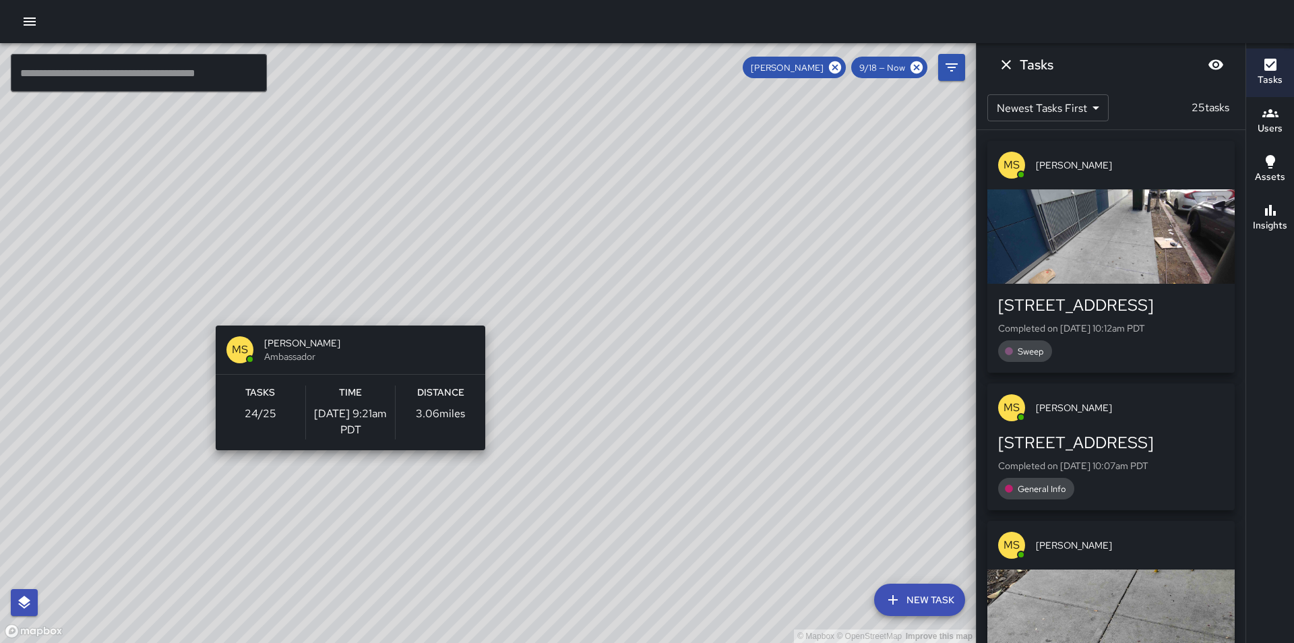
drag, startPoint x: 725, startPoint y: 201, endPoint x: 345, endPoint y: 328, distance: 400.1
click at [345, 328] on div "© Mapbox © OpenStreetMap Improve this map MS Matthew Sherpee Ambassador Tasks 2…" at bounding box center [488, 343] width 976 height 600
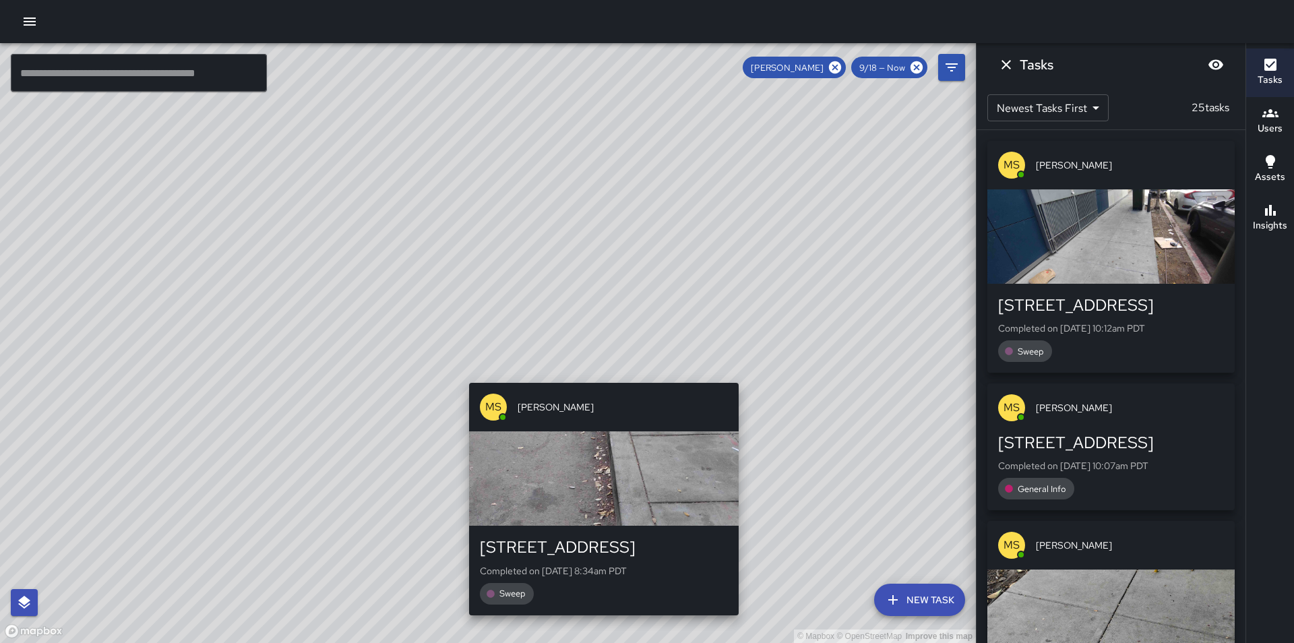
drag, startPoint x: 632, startPoint y: 300, endPoint x: 605, endPoint y: 355, distance: 60.9
click at [596, 367] on div "© Mapbox © OpenStreetMap Improve this map MS Matthew Sherpee 1270 Mission Stree…" at bounding box center [488, 343] width 976 height 600
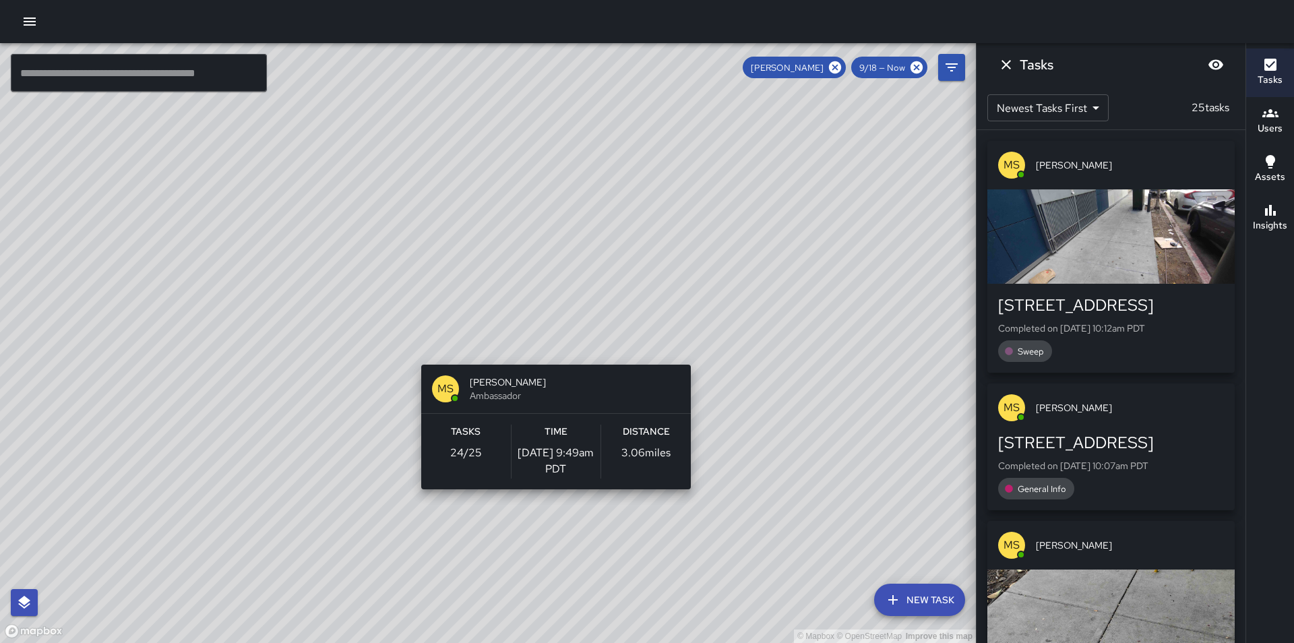
drag, startPoint x: 402, startPoint y: 393, endPoint x: 698, endPoint y: 357, distance: 298.8
click at [698, 357] on div "© Mapbox © OpenStreetMap Improve this map MS Matthew Sherpee Ambassador Tasks 2…" at bounding box center [488, 343] width 976 height 600
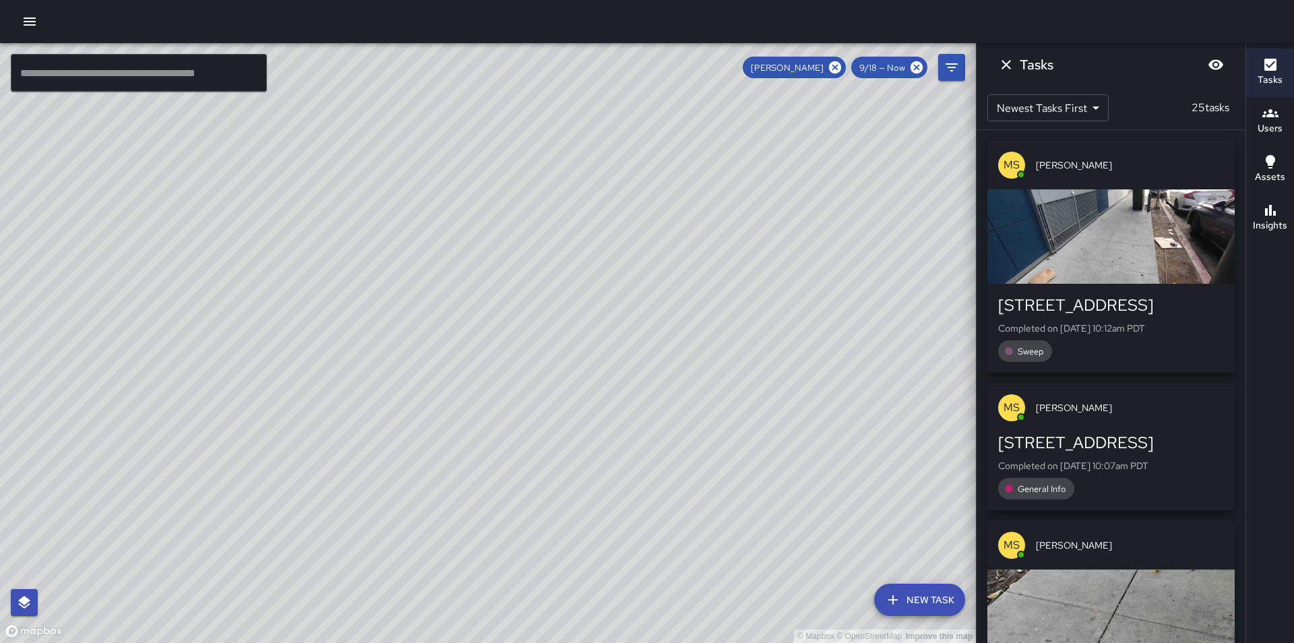
drag, startPoint x: 578, startPoint y: 368, endPoint x: 799, endPoint y: 333, distance: 223.9
click at [812, 344] on div "© Mapbox © OpenStreetMap Improve this map" at bounding box center [488, 343] width 976 height 600
drag, startPoint x: 513, startPoint y: 345, endPoint x: 754, endPoint y: 326, distance: 241.5
click at [754, 326] on div "© Mapbox © OpenStreetMap Improve this map" at bounding box center [488, 343] width 976 height 600
drag, startPoint x: 740, startPoint y: 320, endPoint x: 520, endPoint y: 323, distance: 220.5
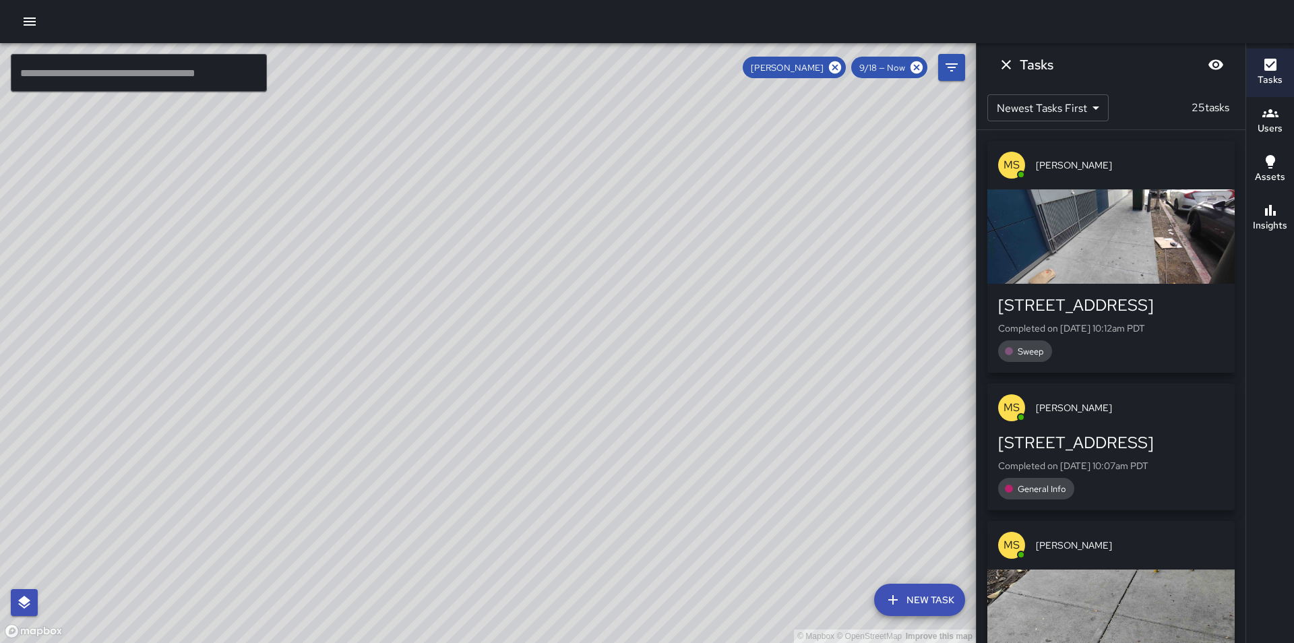
click at [520, 323] on div "© Mapbox © OpenStreetMap Improve this map" at bounding box center [488, 343] width 976 height 600
click at [839, 67] on icon at bounding box center [835, 67] width 12 height 12
